Goal: Obtain resource: Obtain resource

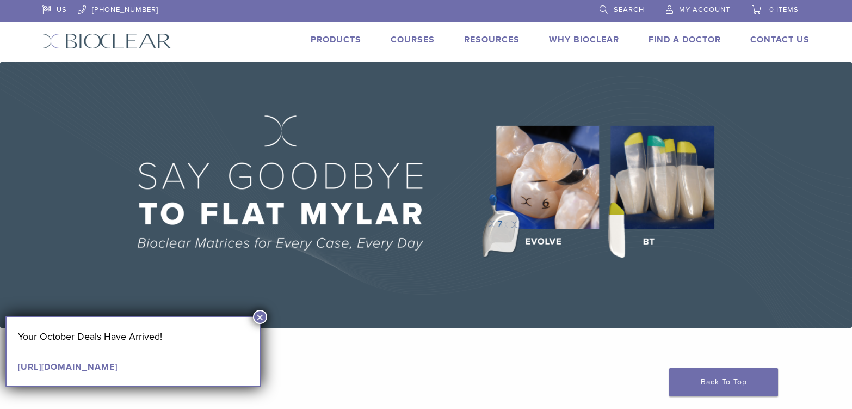
click at [260, 316] on button "×" at bounding box center [260, 317] width 14 height 14
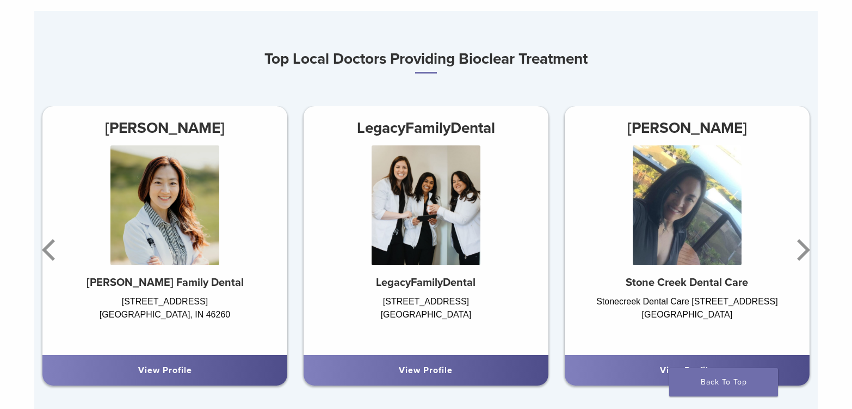
scroll to position [653, 0]
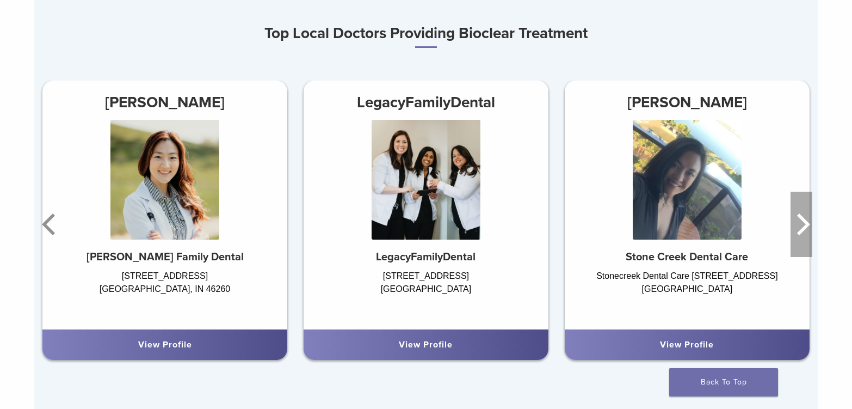
click at [803, 212] on icon "Next" at bounding box center [802, 224] width 22 height 65
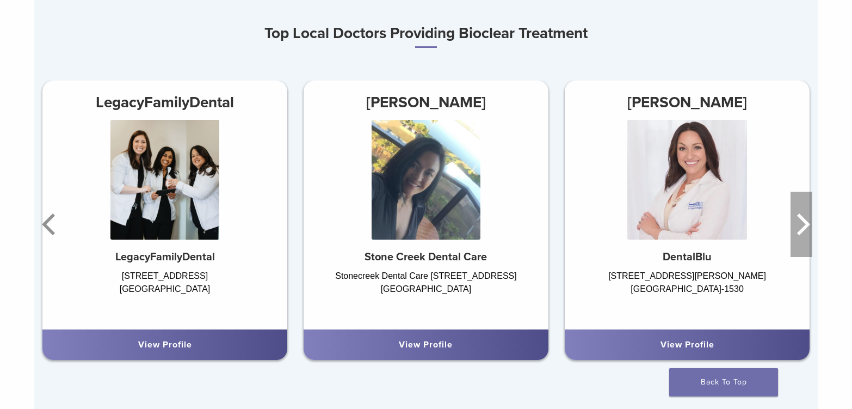
click at [803, 212] on icon "Next" at bounding box center [802, 224] width 22 height 65
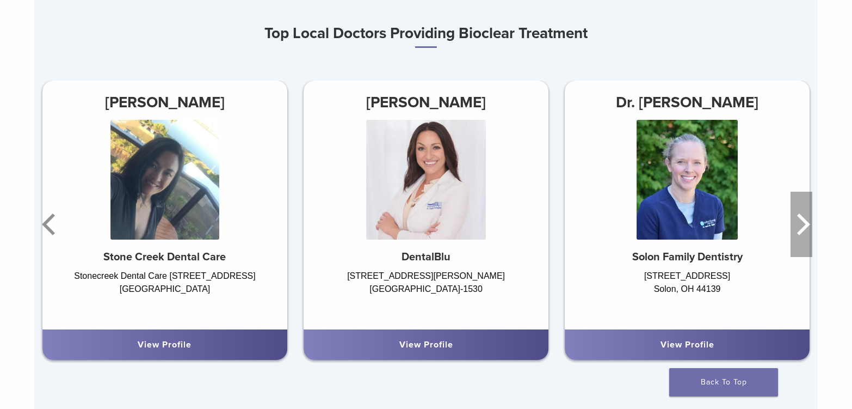
click at [803, 212] on icon "Next" at bounding box center [802, 224] width 22 height 65
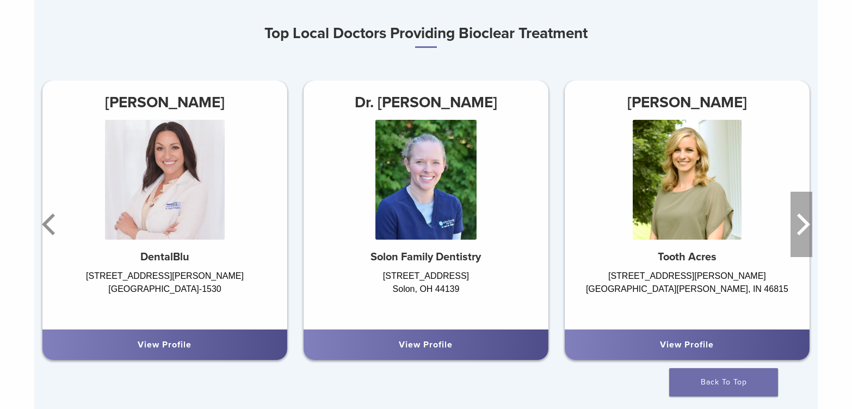
click at [803, 212] on icon "Next" at bounding box center [802, 224] width 22 height 65
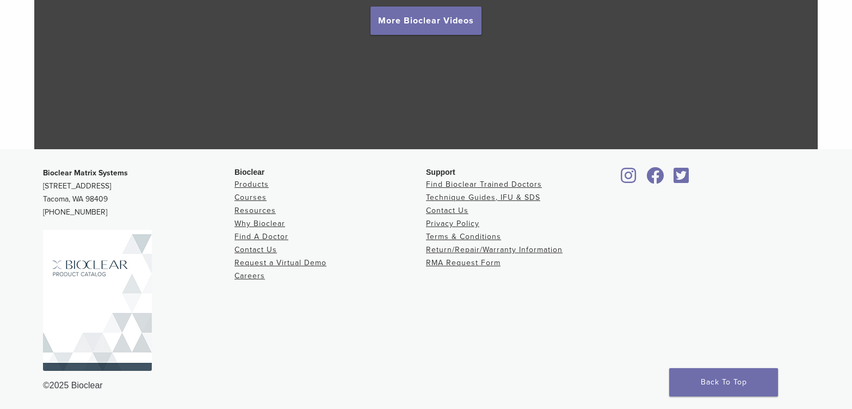
scroll to position [2085, 0]
click at [474, 198] on link "Technique Guides, IFU & SDS" at bounding box center [483, 196] width 114 height 9
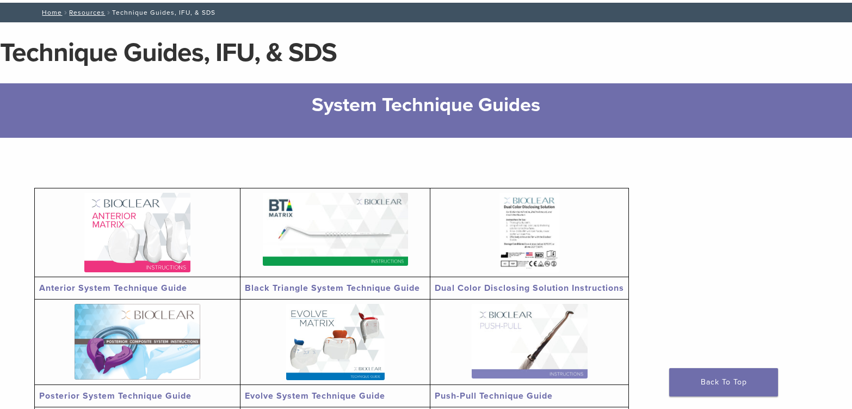
scroll to position [163, 0]
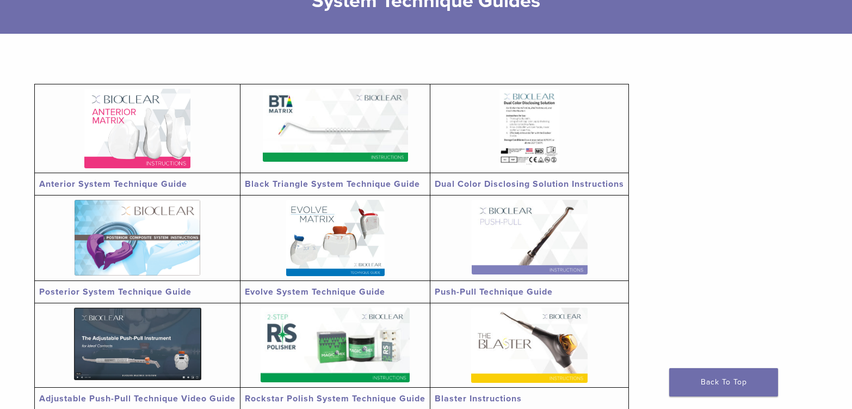
click at [165, 144] on img at bounding box center [137, 128] width 106 height 79
click at [160, 281] on td "Posterior System Technique Guide" at bounding box center [138, 292] width 206 height 22
click at [155, 258] on img at bounding box center [138, 238] width 126 height 76
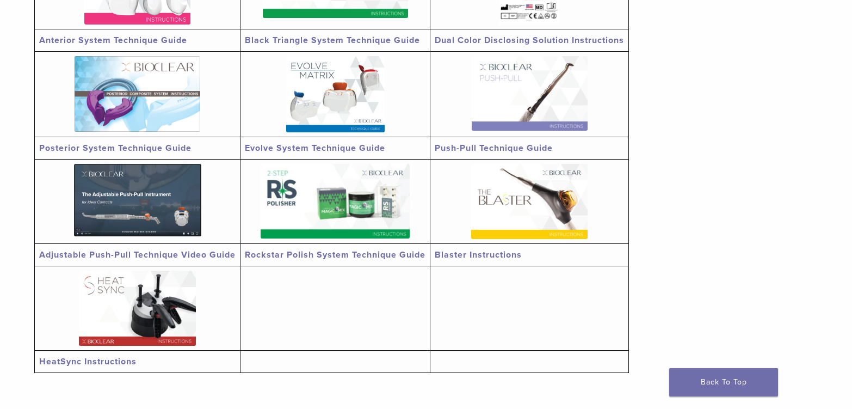
scroll to position [327, 0]
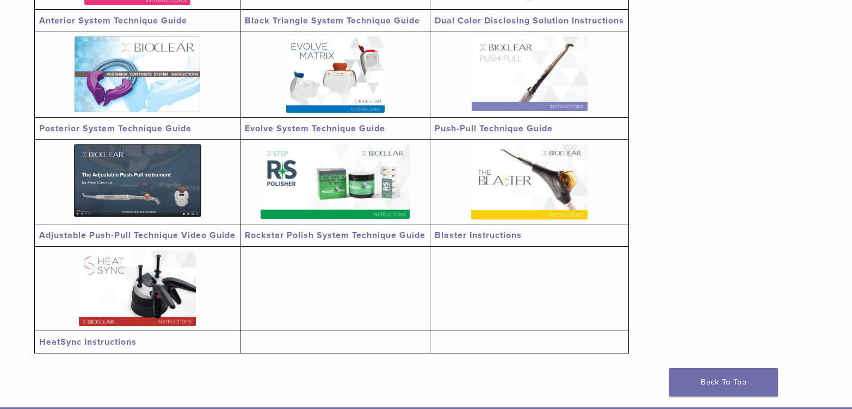
click at [334, 76] on img at bounding box center [335, 74] width 99 height 76
click at [148, 279] on img at bounding box center [137, 288] width 117 height 75
